Goal: Task Accomplishment & Management: Use online tool/utility

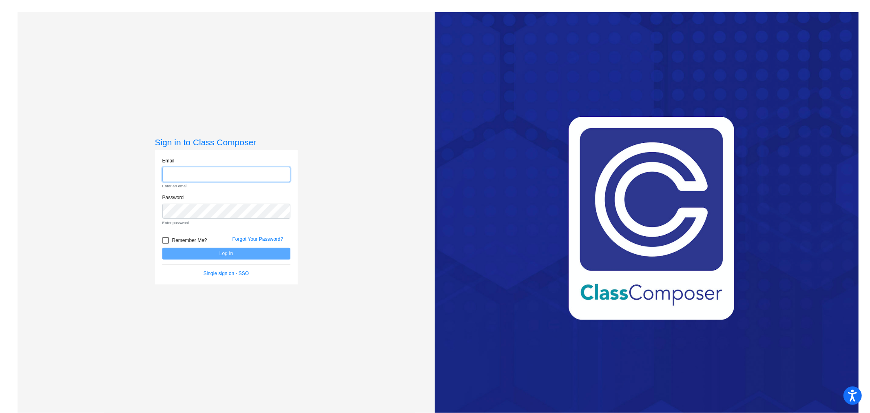
type input "[EMAIL_ADDRESS][DOMAIN_NAME]"
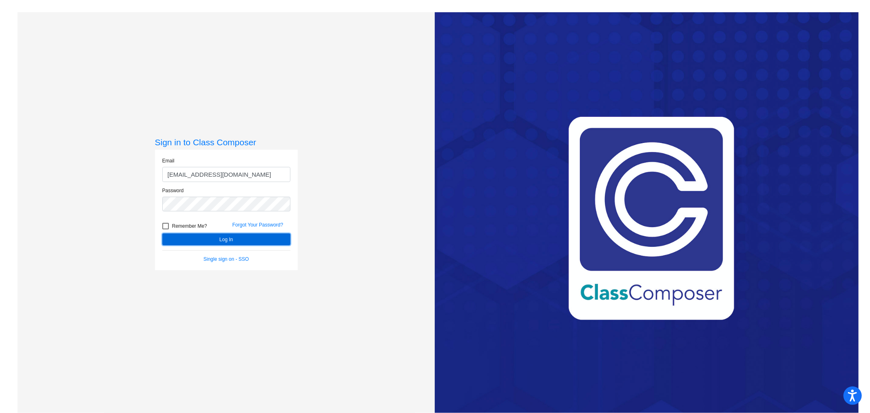
click at [238, 255] on form "Email [EMAIL_ADDRESS][DOMAIN_NAME] Password Remember Me? Forgot Your Password? …" at bounding box center [226, 210] width 128 height 106
click at [241, 240] on button "Log In" at bounding box center [226, 239] width 128 height 12
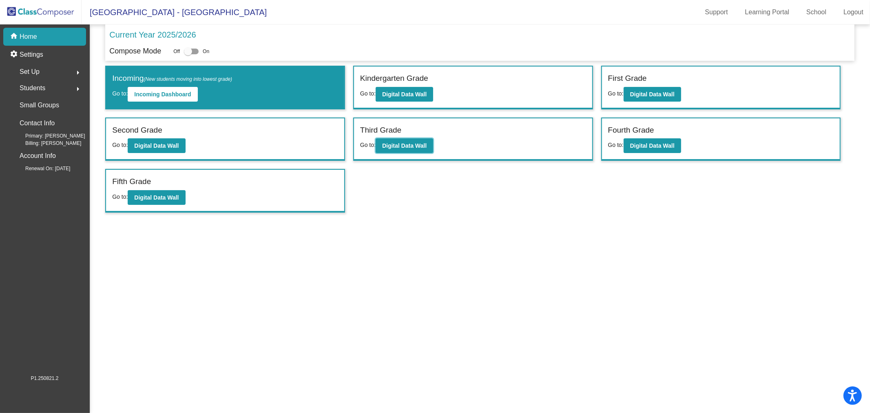
click at [406, 144] on b "Digital Data Wall" at bounding box center [404, 145] width 44 height 7
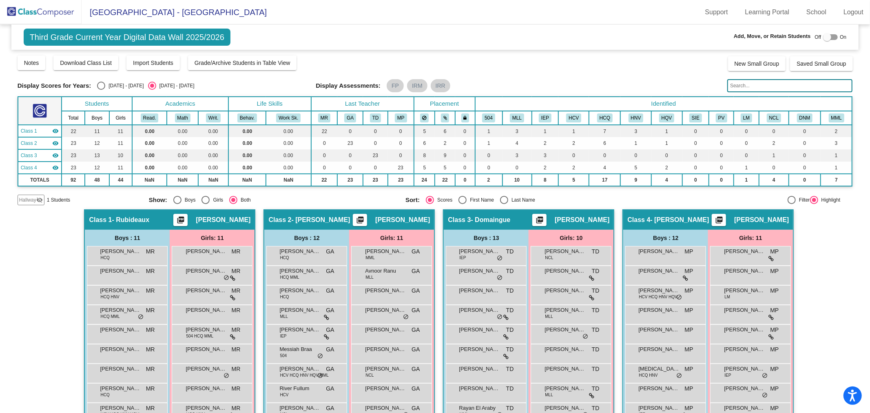
click at [38, 201] on mat-icon "visibility_off" at bounding box center [39, 200] width 7 height 7
